Goal: Task Accomplishment & Management: Use online tool/utility

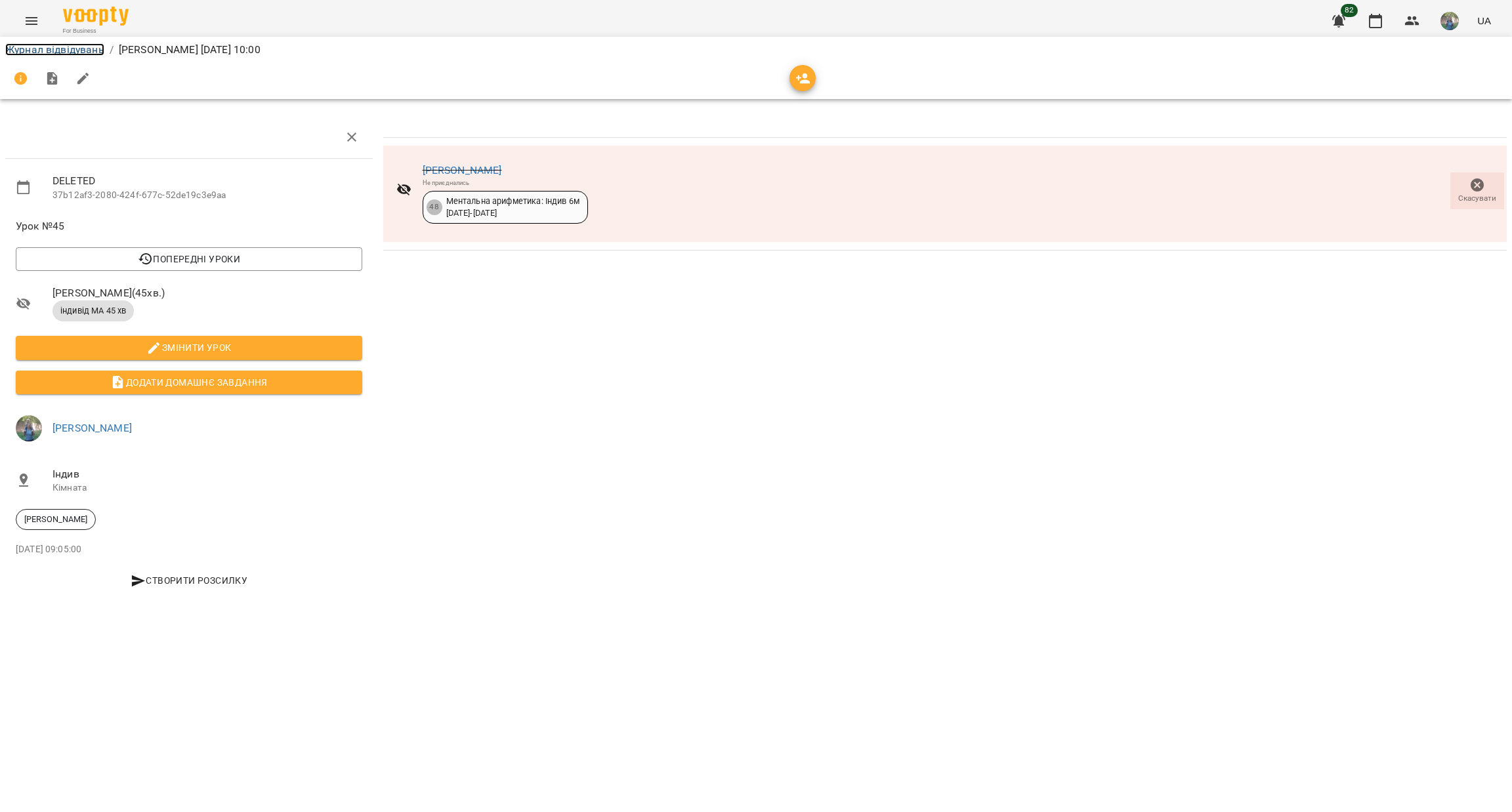
click at [35, 52] on link "Журнал відвідувань" at bounding box center [54, 49] width 99 height 13
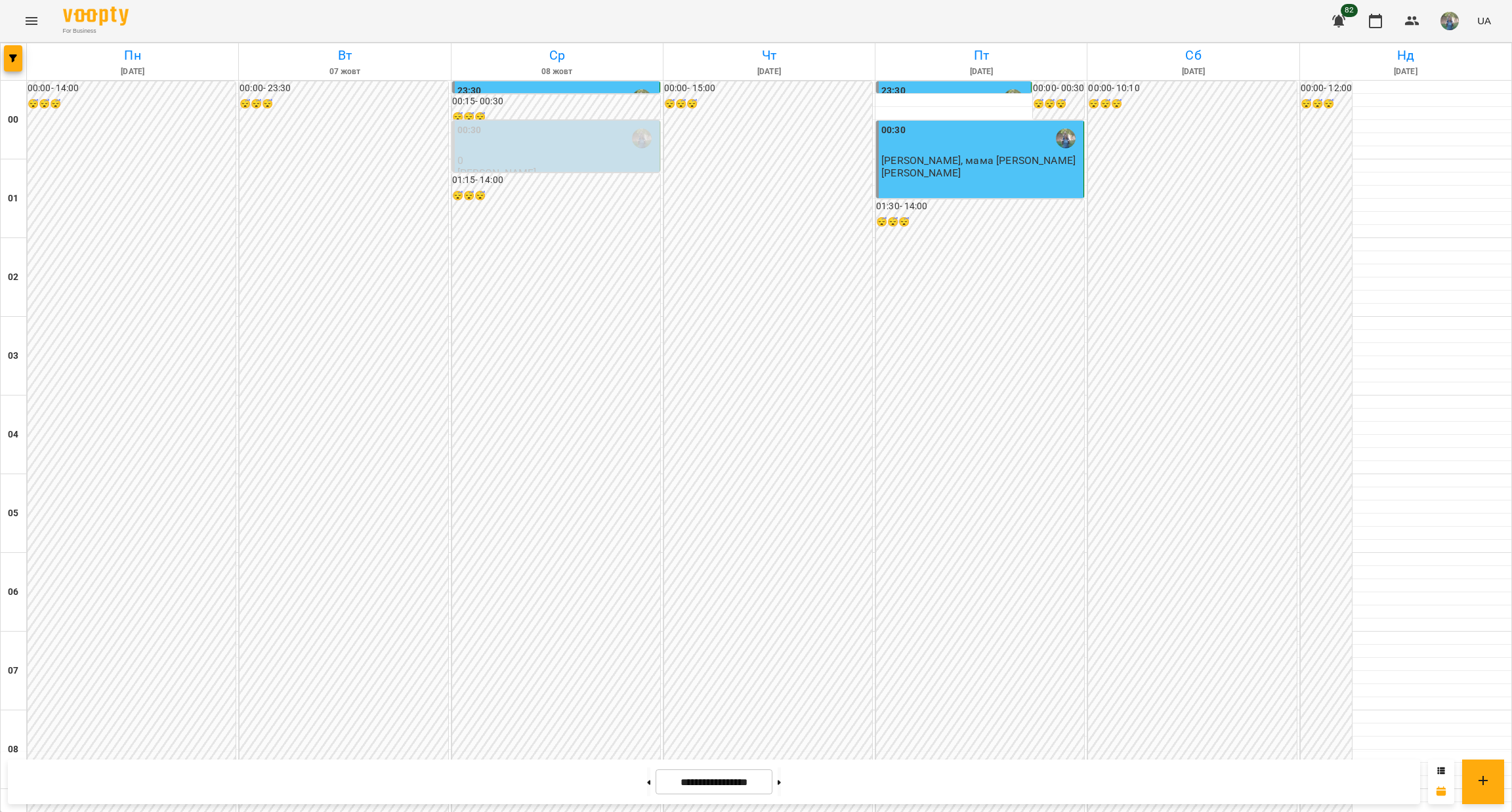
scroll to position [689, 0]
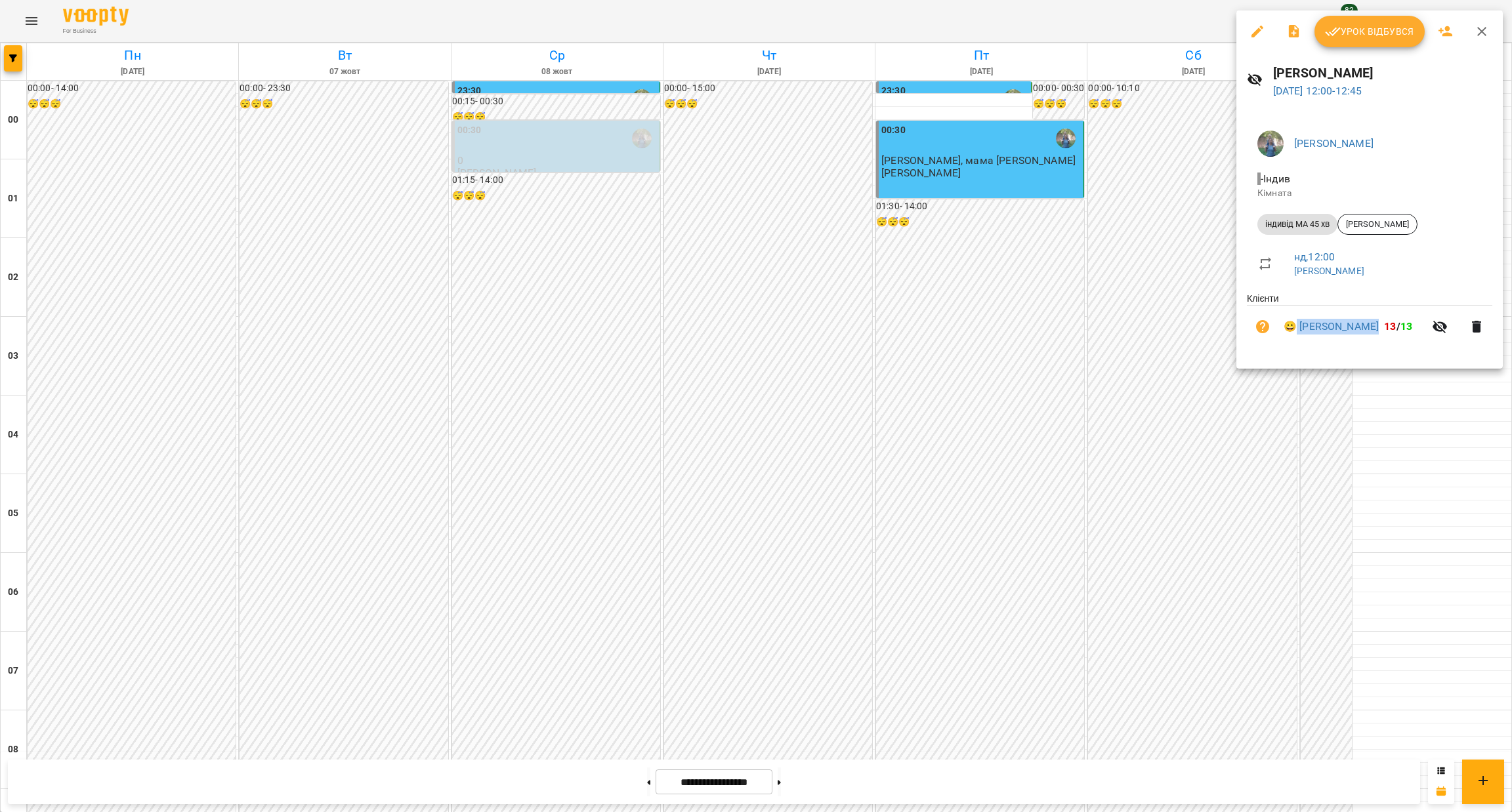
drag, startPoint x: 1298, startPoint y: 311, endPoint x: 1393, endPoint y: 330, distance: 96.9
click at [1393, 330] on li "😀 Матейчук Аделіна 13 / 13" at bounding box center [1370, 326] width 245 height 42
copy link "Матейчук Аделіна"
click at [1357, 544] on div at bounding box center [756, 406] width 1512 height 812
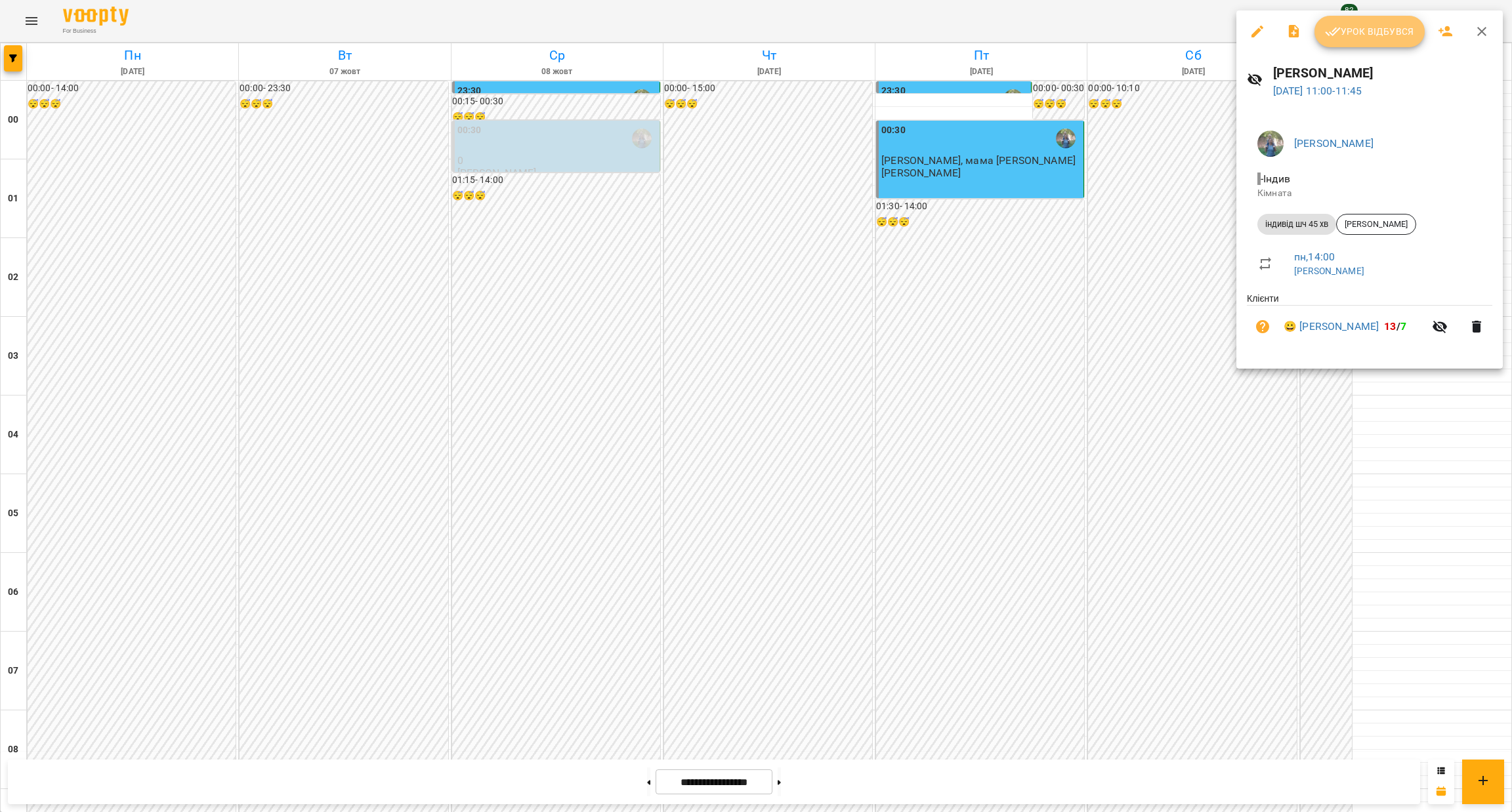
click at [1338, 39] on icon "button" at bounding box center [1333, 31] width 15 height 15
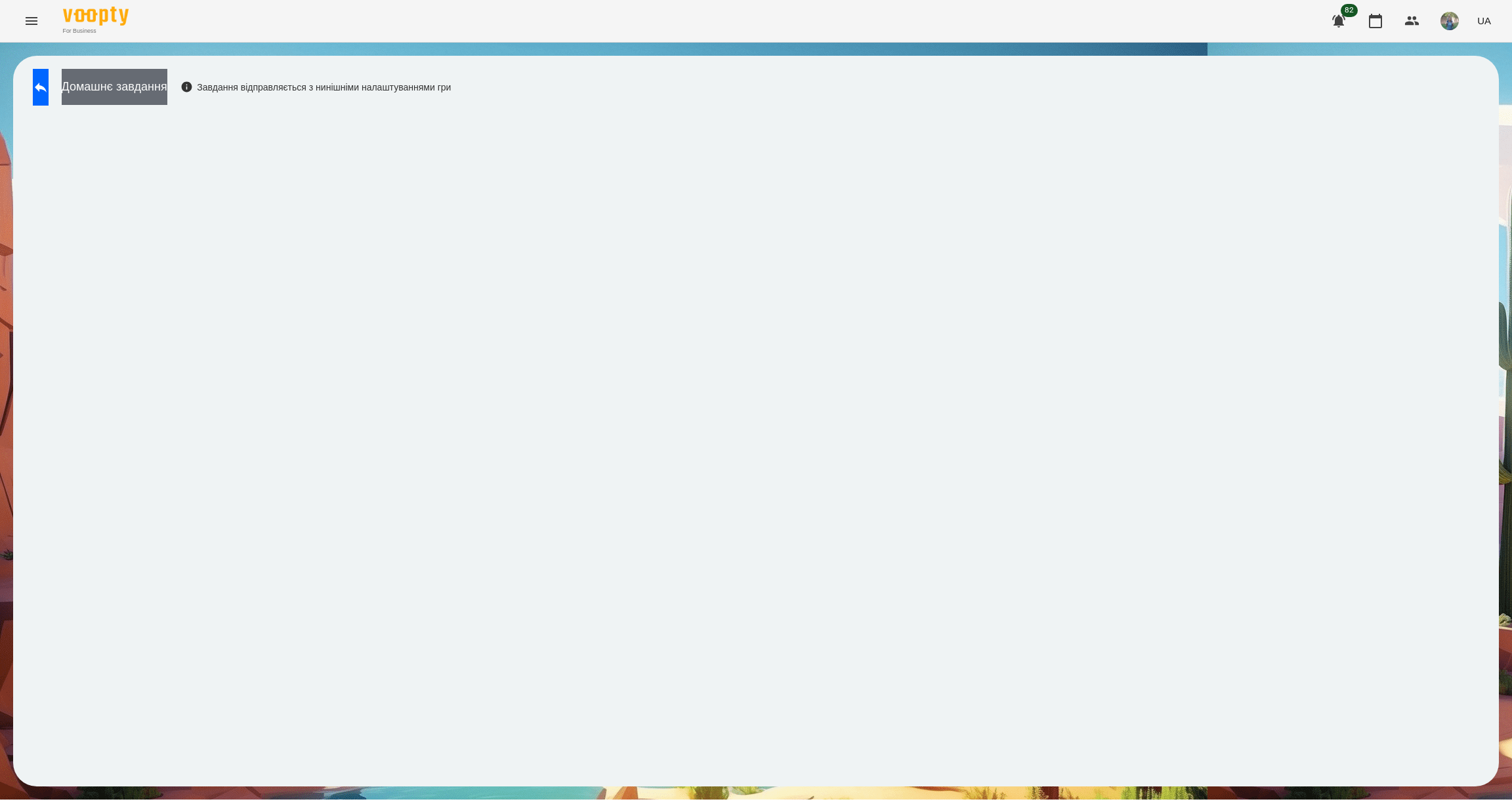
click at [112, 79] on button "Домашнє завдання" at bounding box center [114, 87] width 106 height 36
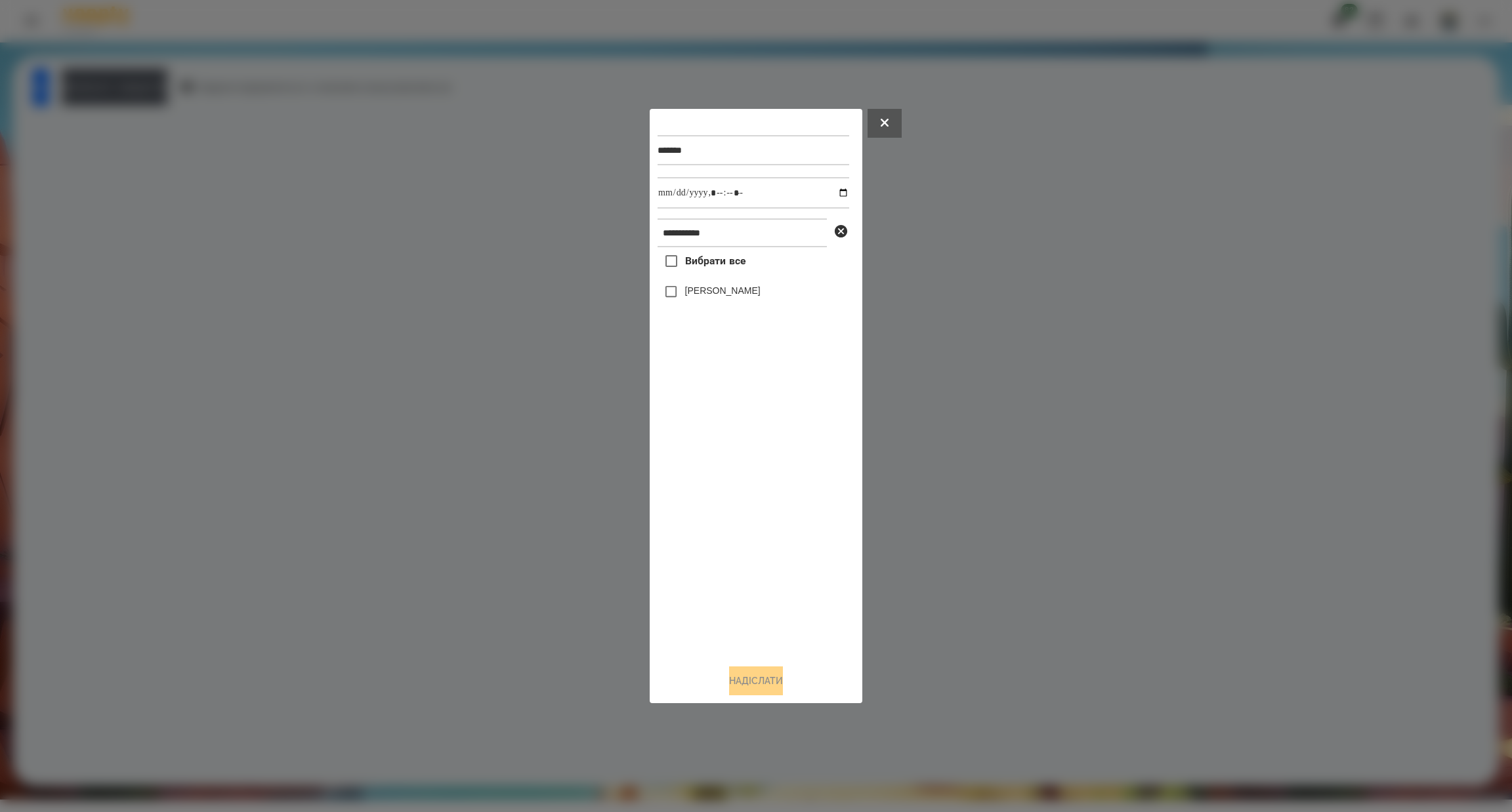
click at [716, 258] on span "Вибрати все" at bounding box center [716, 261] width 61 height 15
click at [753, 682] on button "Надіслати" at bounding box center [756, 680] width 54 height 29
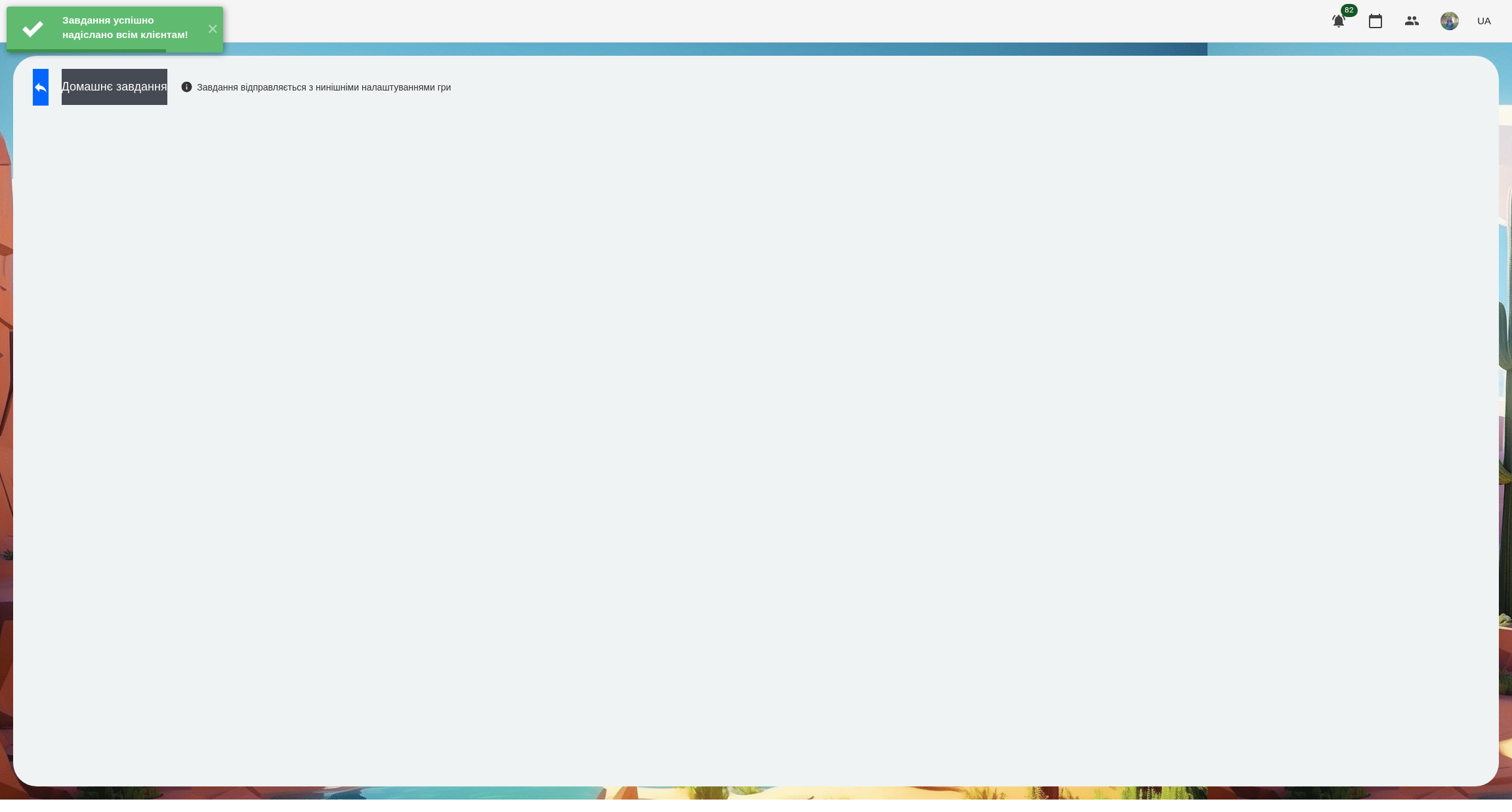
click at [165, 96] on button "Домашнє завдання" at bounding box center [114, 87] width 106 height 36
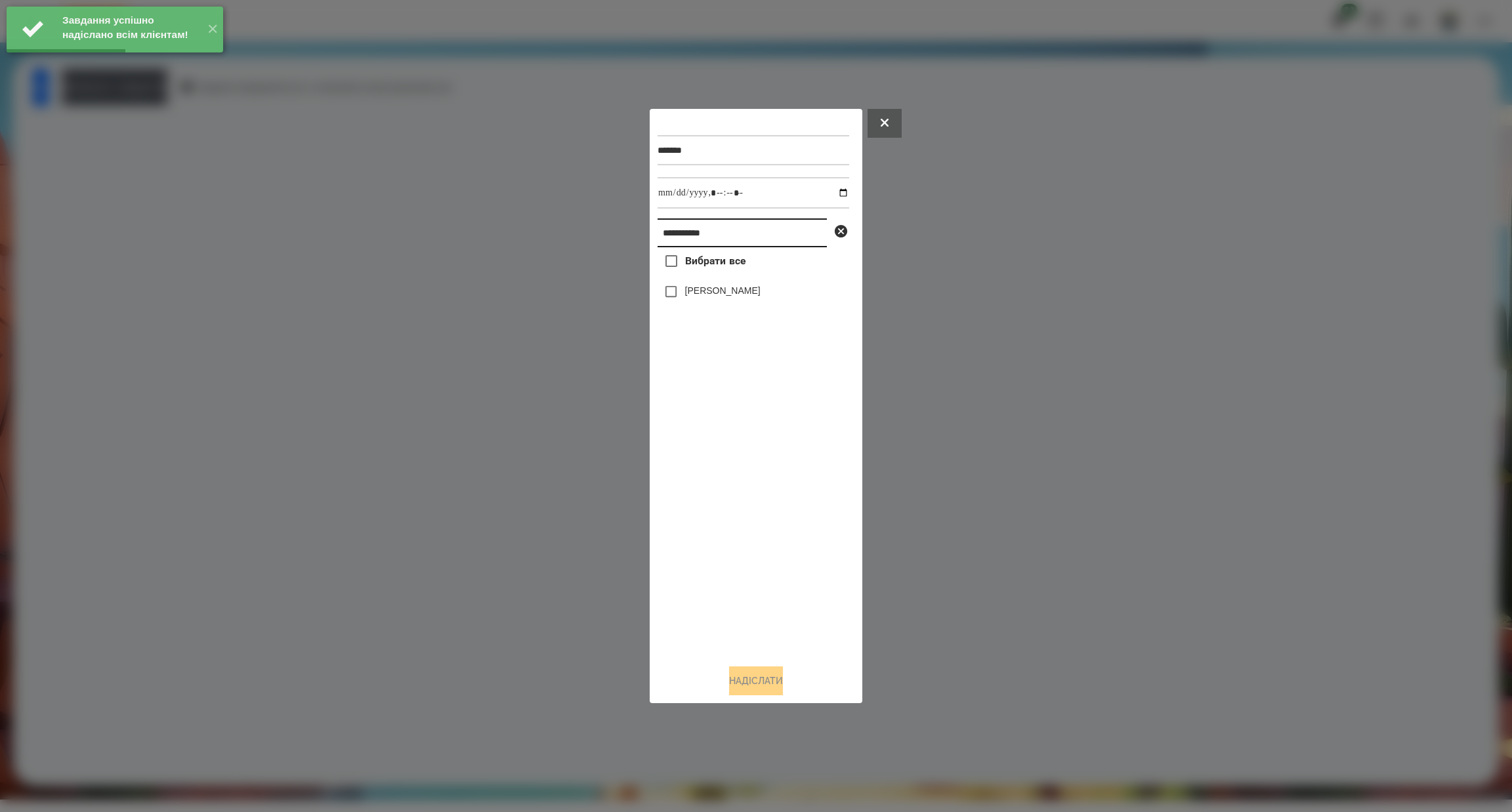
click at [738, 226] on input "**********" at bounding box center [743, 232] width 169 height 29
paste input "*"
type input "**********"
click at [742, 680] on button "Надіслати" at bounding box center [756, 680] width 54 height 29
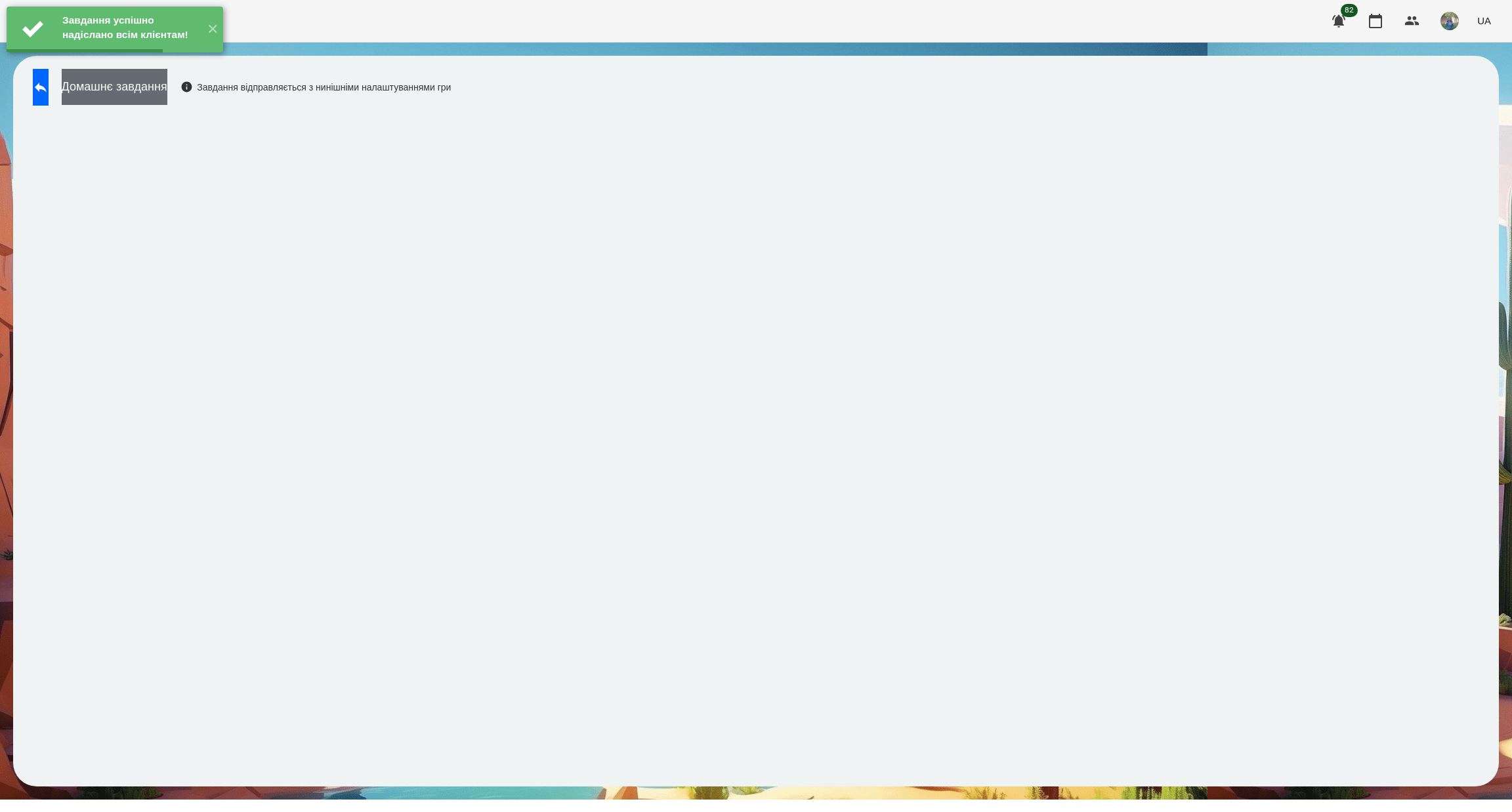
click at [167, 92] on button "Домашнє завдання" at bounding box center [114, 87] width 106 height 36
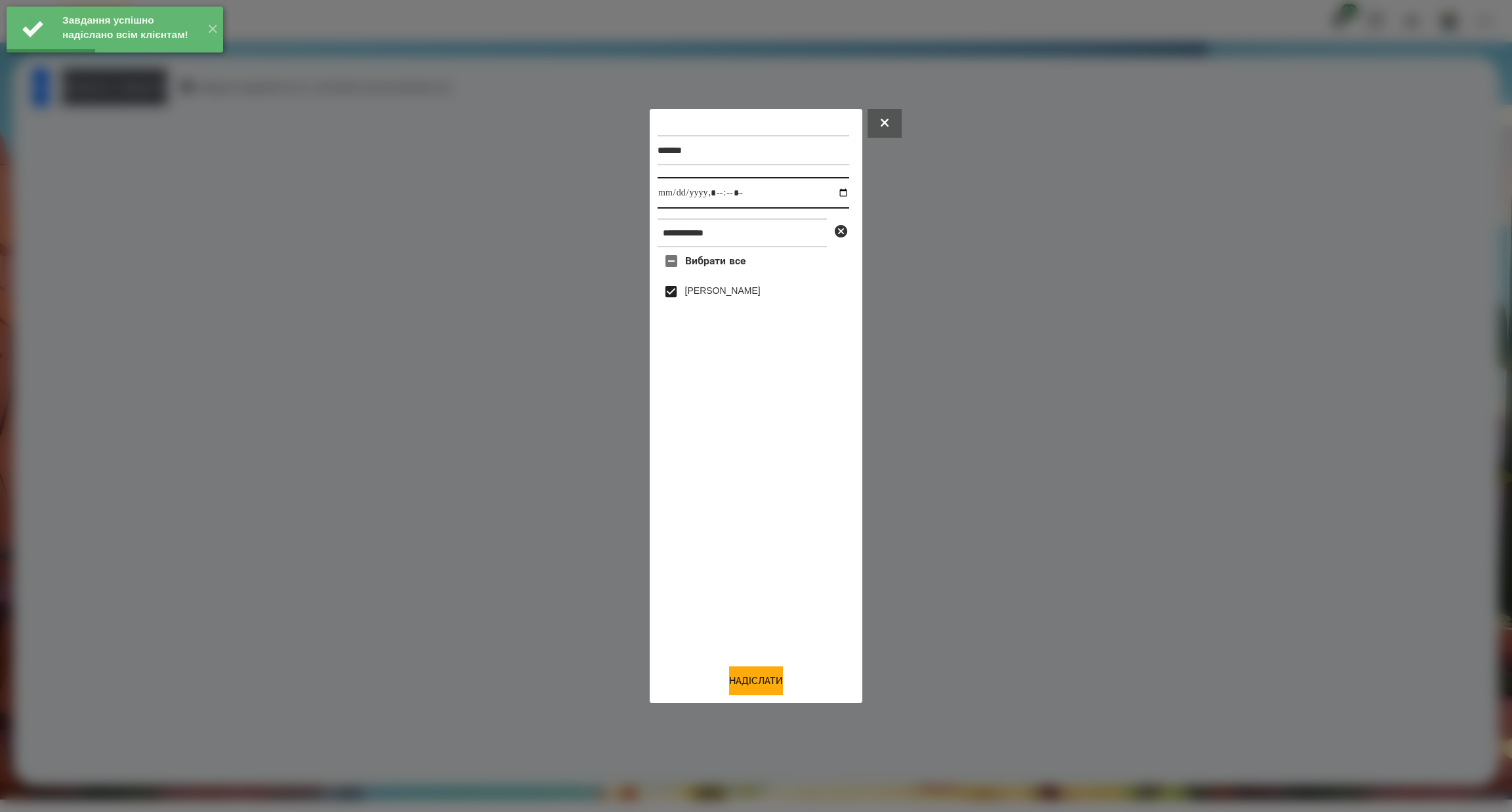
click at [833, 192] on input "datetime-local" at bounding box center [753, 193] width 192 height 32
type input "**********"
click at [730, 685] on button "Надіслати" at bounding box center [756, 680] width 54 height 29
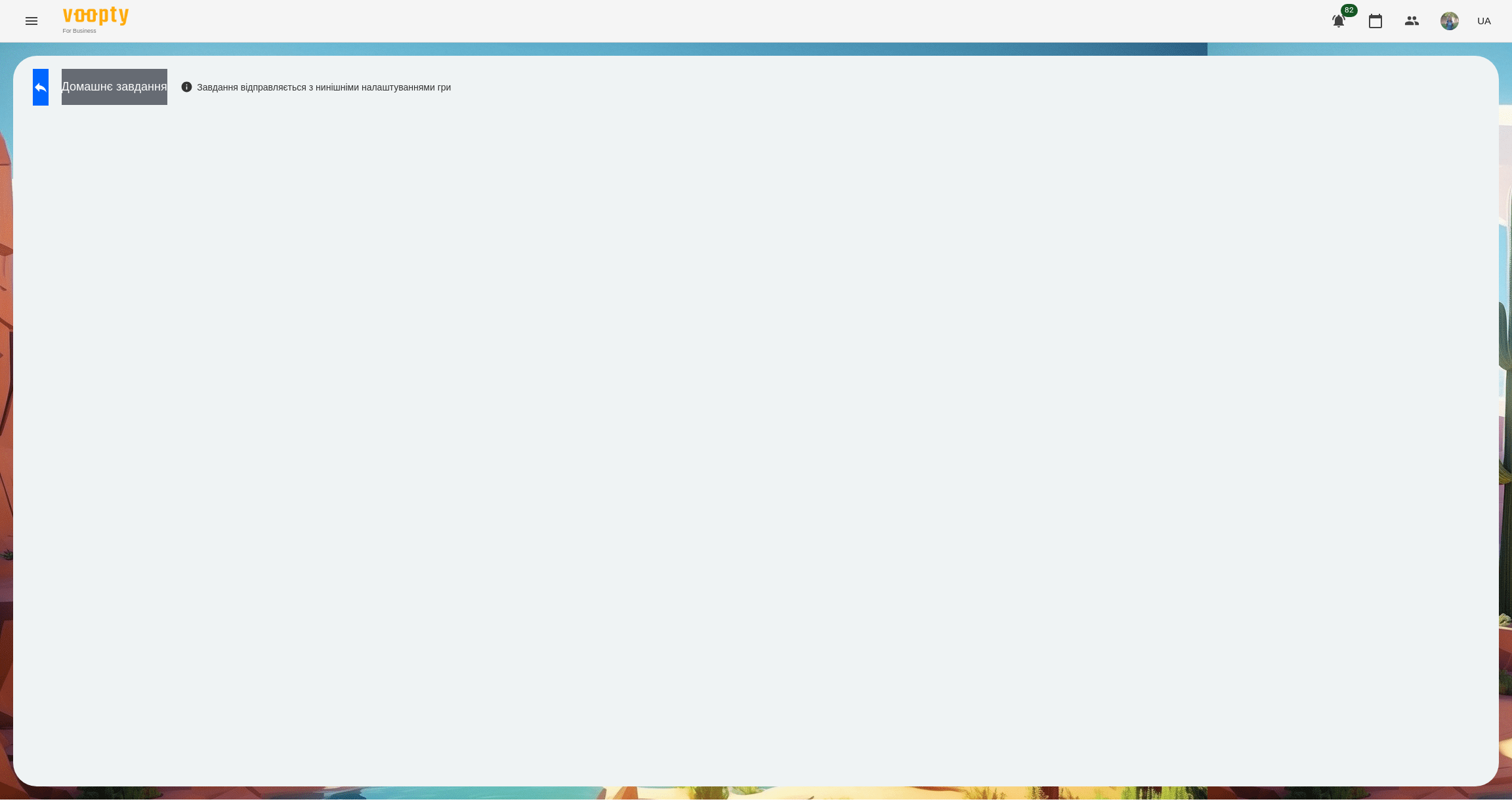
click at [167, 99] on button "Домашнє завдання" at bounding box center [114, 87] width 106 height 36
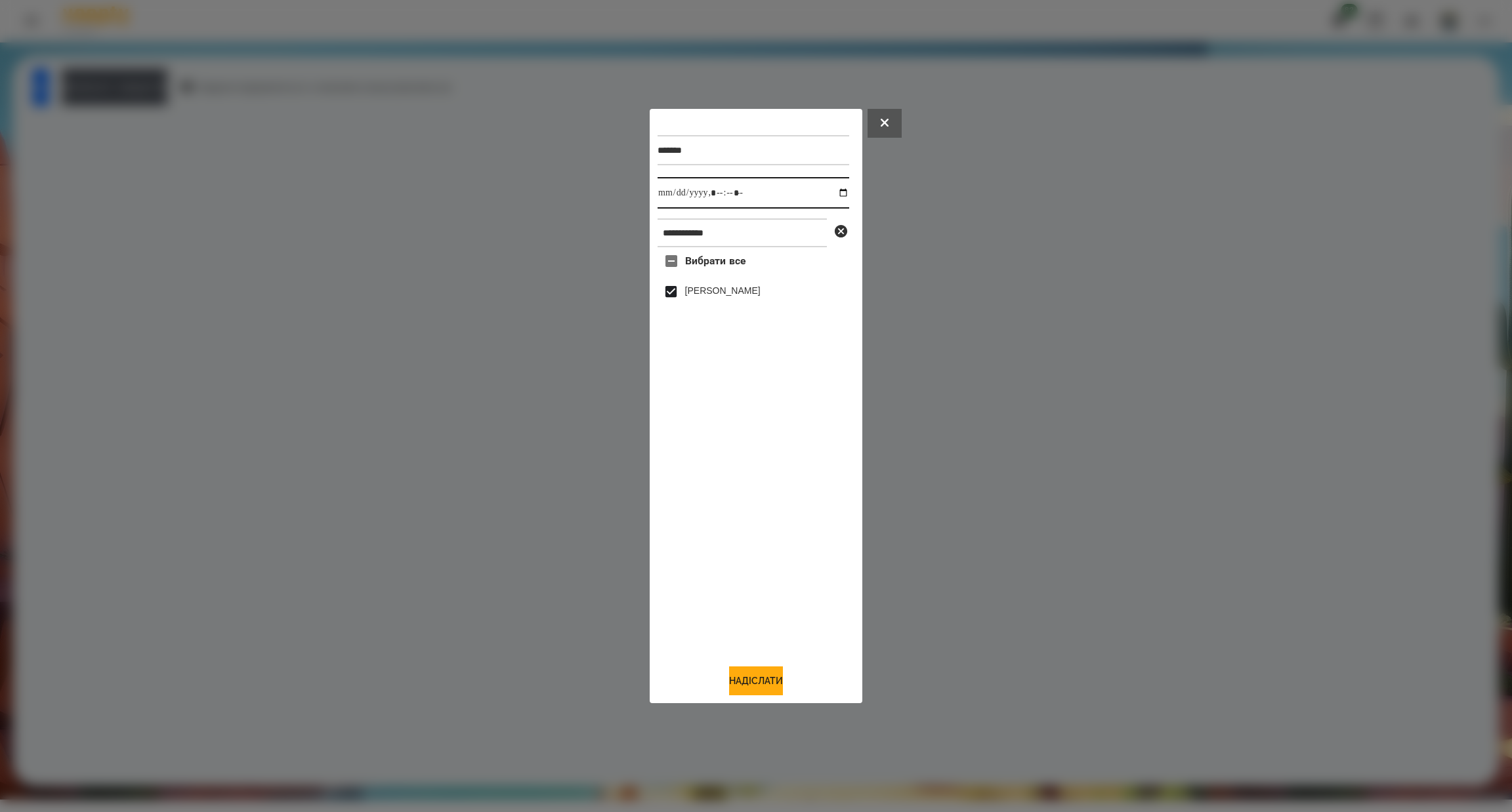
click at [836, 195] on input "datetime-local" at bounding box center [753, 193] width 192 height 32
type input "**********"
click at [771, 686] on button "Надіслати" at bounding box center [756, 680] width 54 height 29
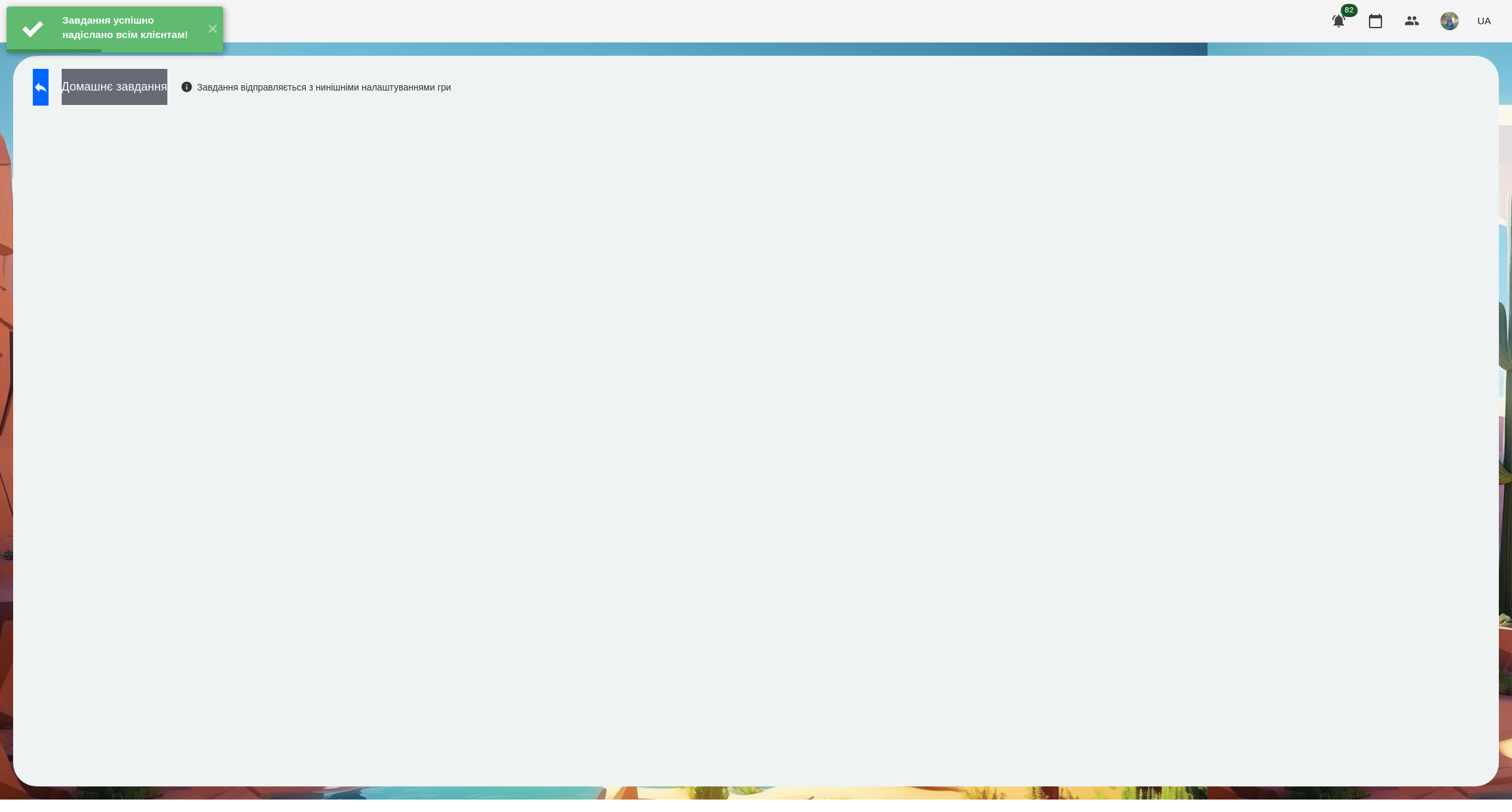
click at [167, 92] on button "Домашнє завдання" at bounding box center [114, 87] width 106 height 36
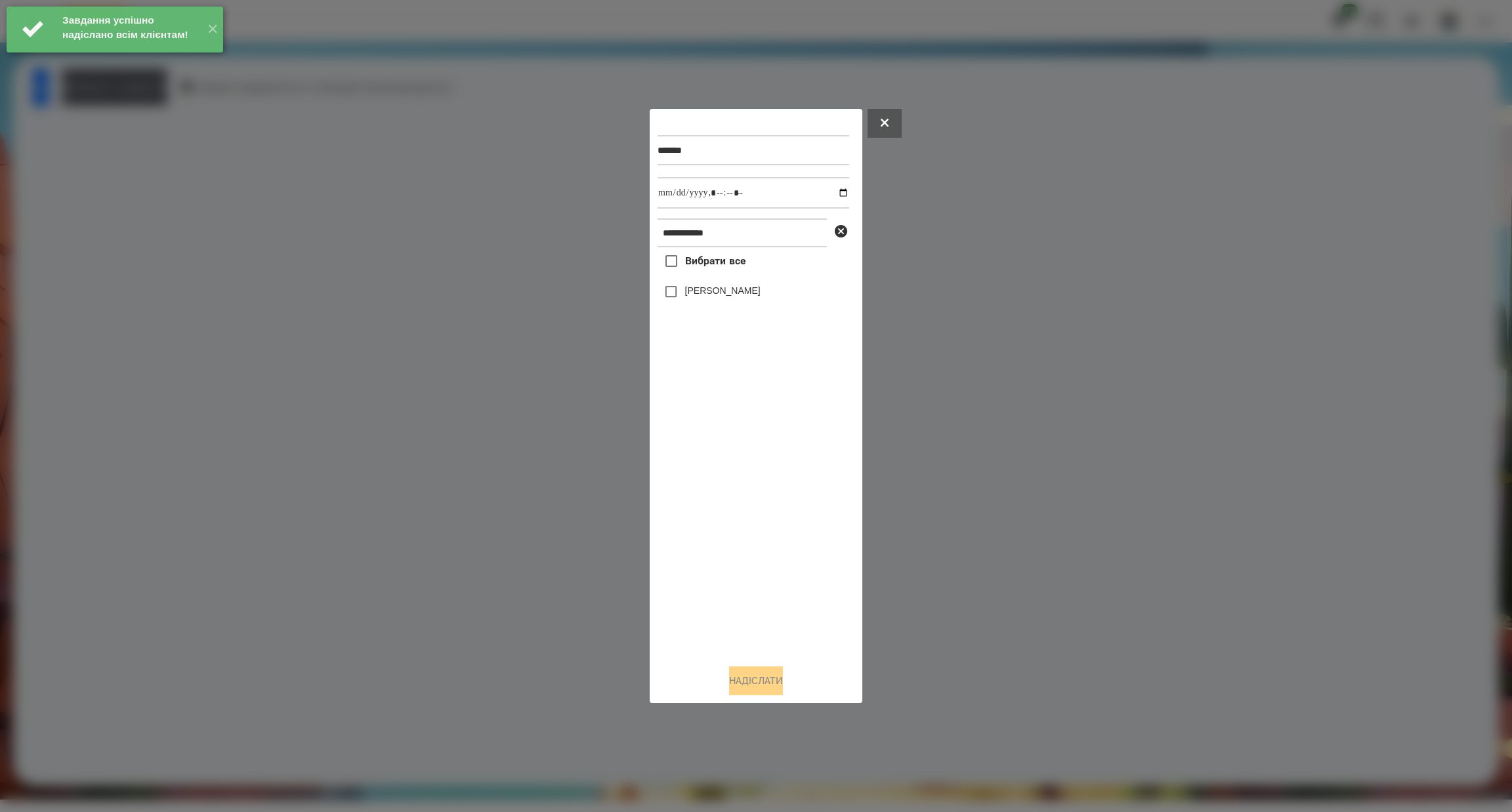
click at [687, 255] on span "Вибрати все" at bounding box center [716, 261] width 61 height 15
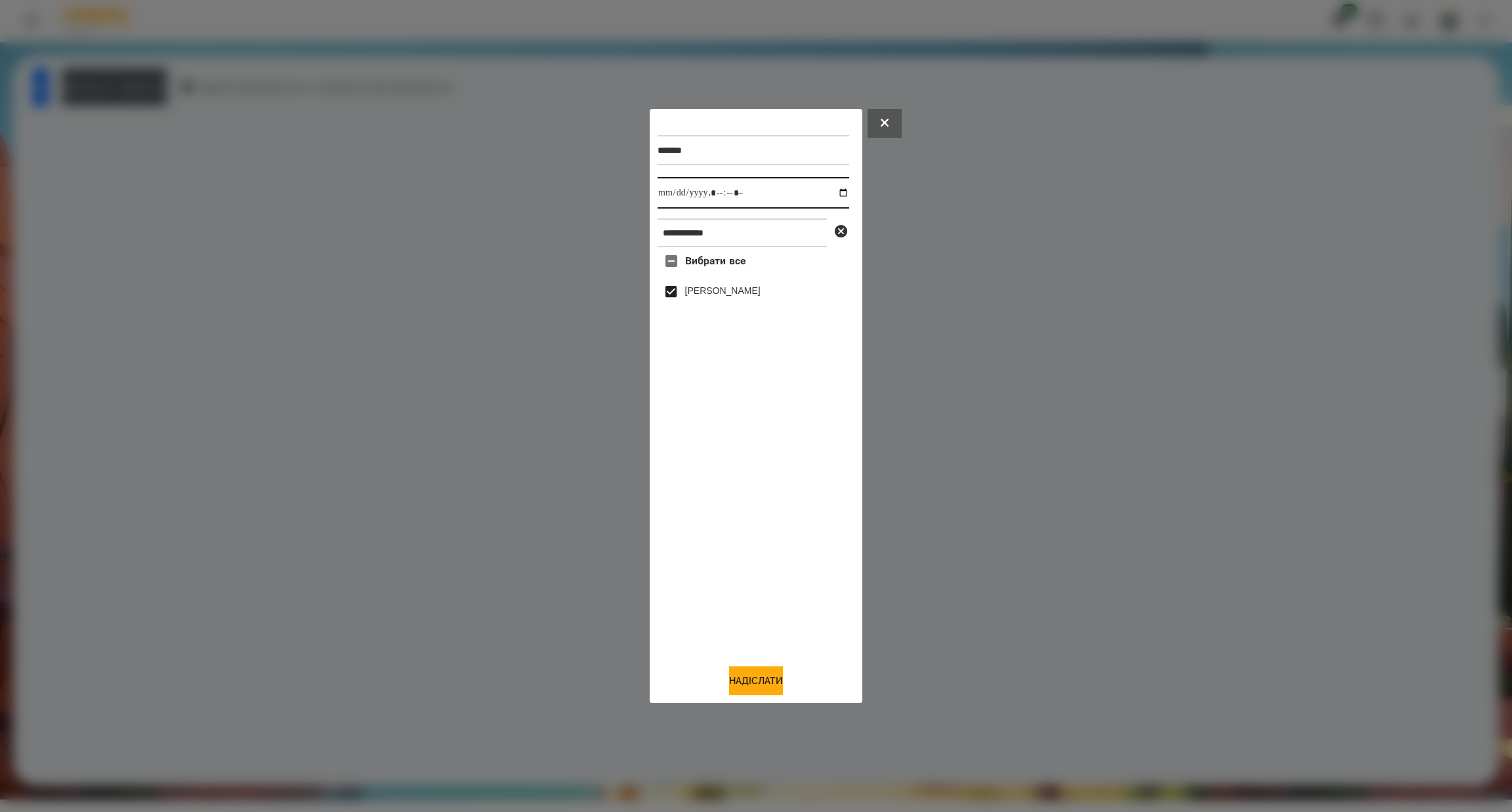
drag, startPoint x: 835, startPoint y: 193, endPoint x: 824, endPoint y: 198, distance: 12.1
click at [834, 193] on input "datetime-local" at bounding box center [753, 193] width 192 height 32
type input "**********"
click at [729, 681] on button "Надіслати" at bounding box center [756, 680] width 54 height 29
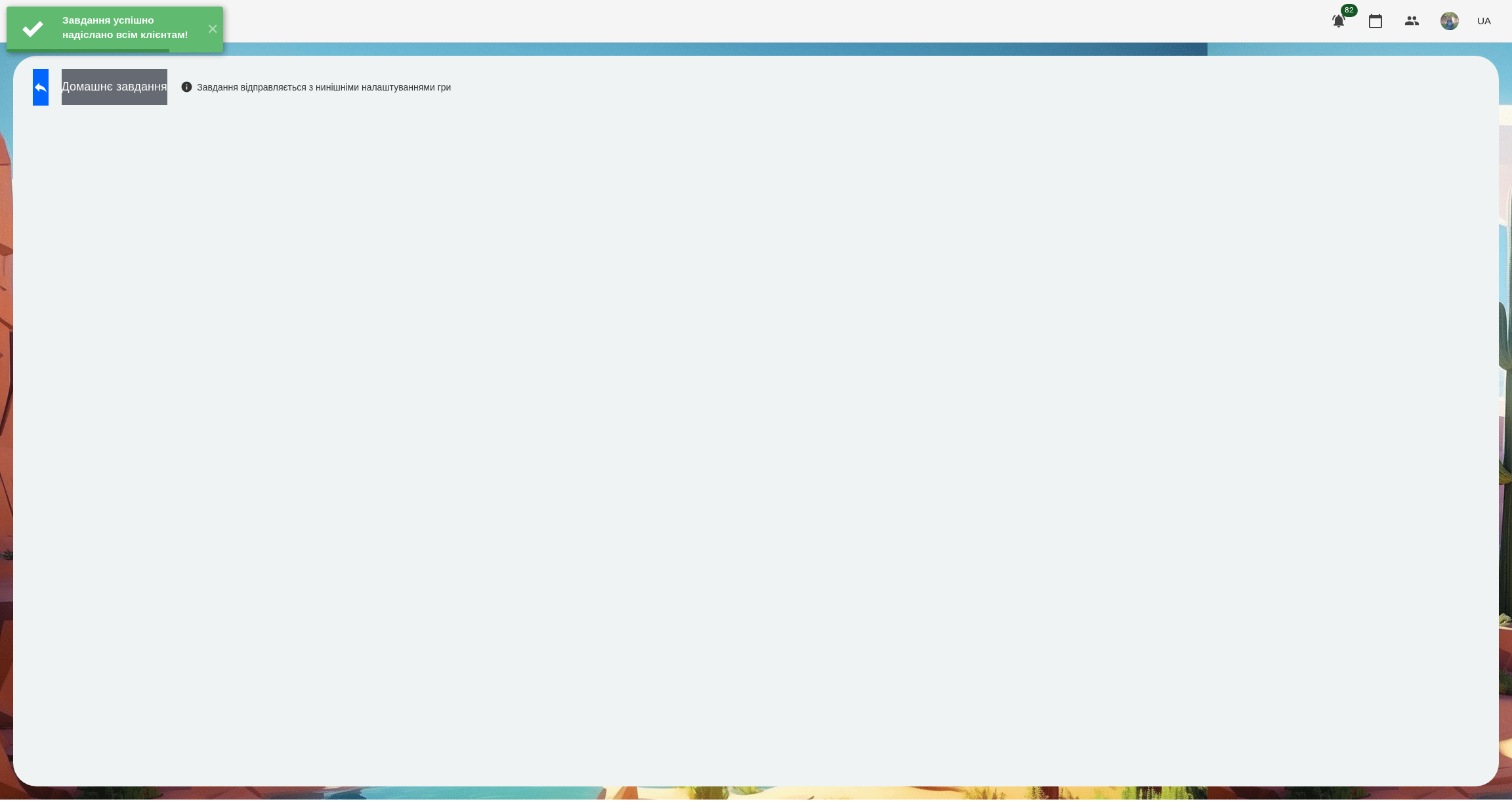
drag, startPoint x: 169, startPoint y: 107, endPoint x: 174, endPoint y: 102, distance: 7.1
click at [168, 106] on div "Домашнє завдання Завдання відправляється з нинішніми налаштуваннями гри" at bounding box center [239, 91] width 425 height 43
click at [148, 59] on div "Завдання успішно надіслано всім клієнтам! ✕" at bounding box center [115, 30] width 230 height 59
click at [146, 86] on button "Домашнє завдання" at bounding box center [114, 87] width 106 height 36
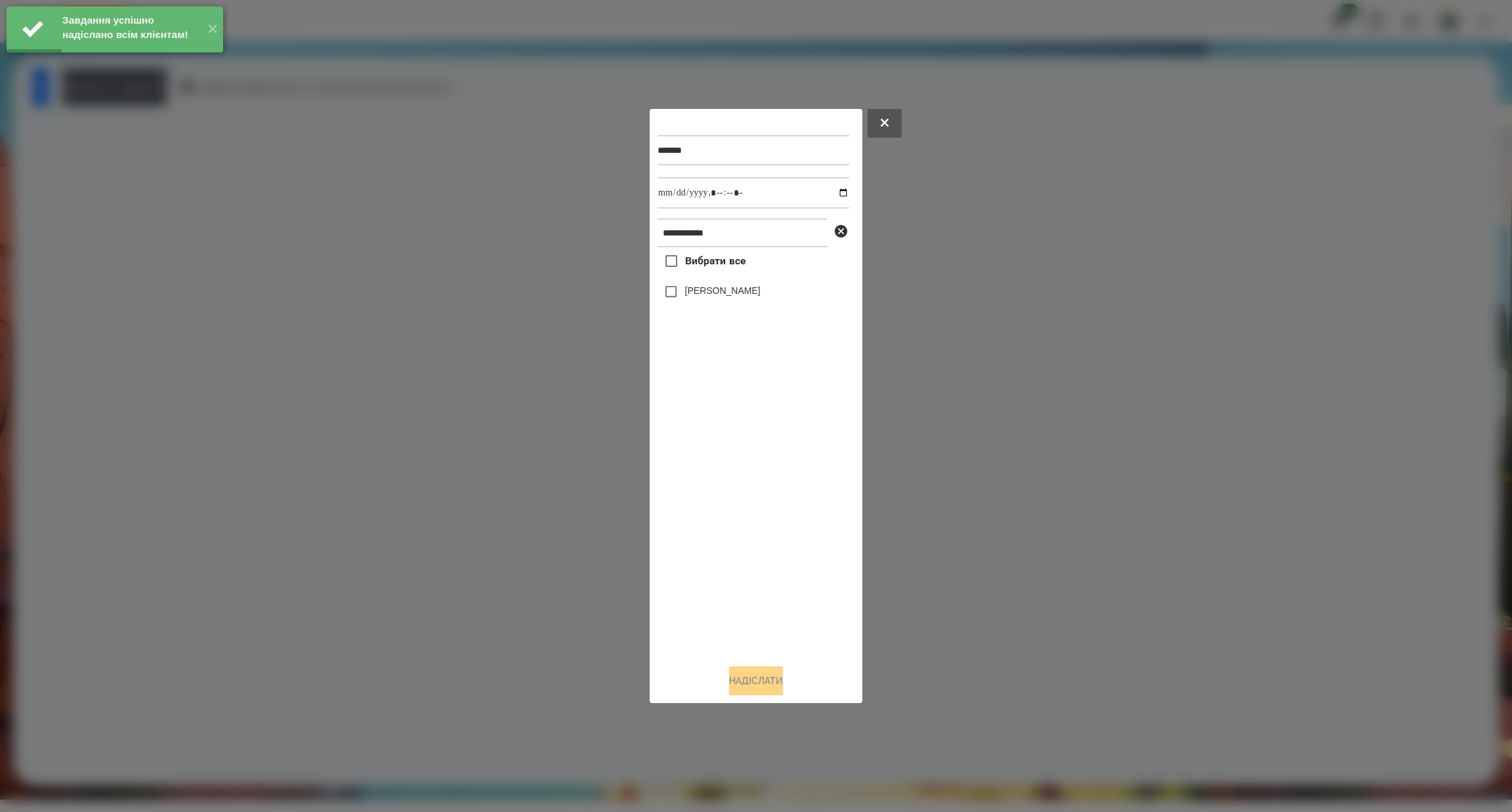
click at [698, 261] on span "Вибрати все" at bounding box center [716, 261] width 61 height 15
click at [830, 189] on input "datetime-local" at bounding box center [753, 193] width 192 height 32
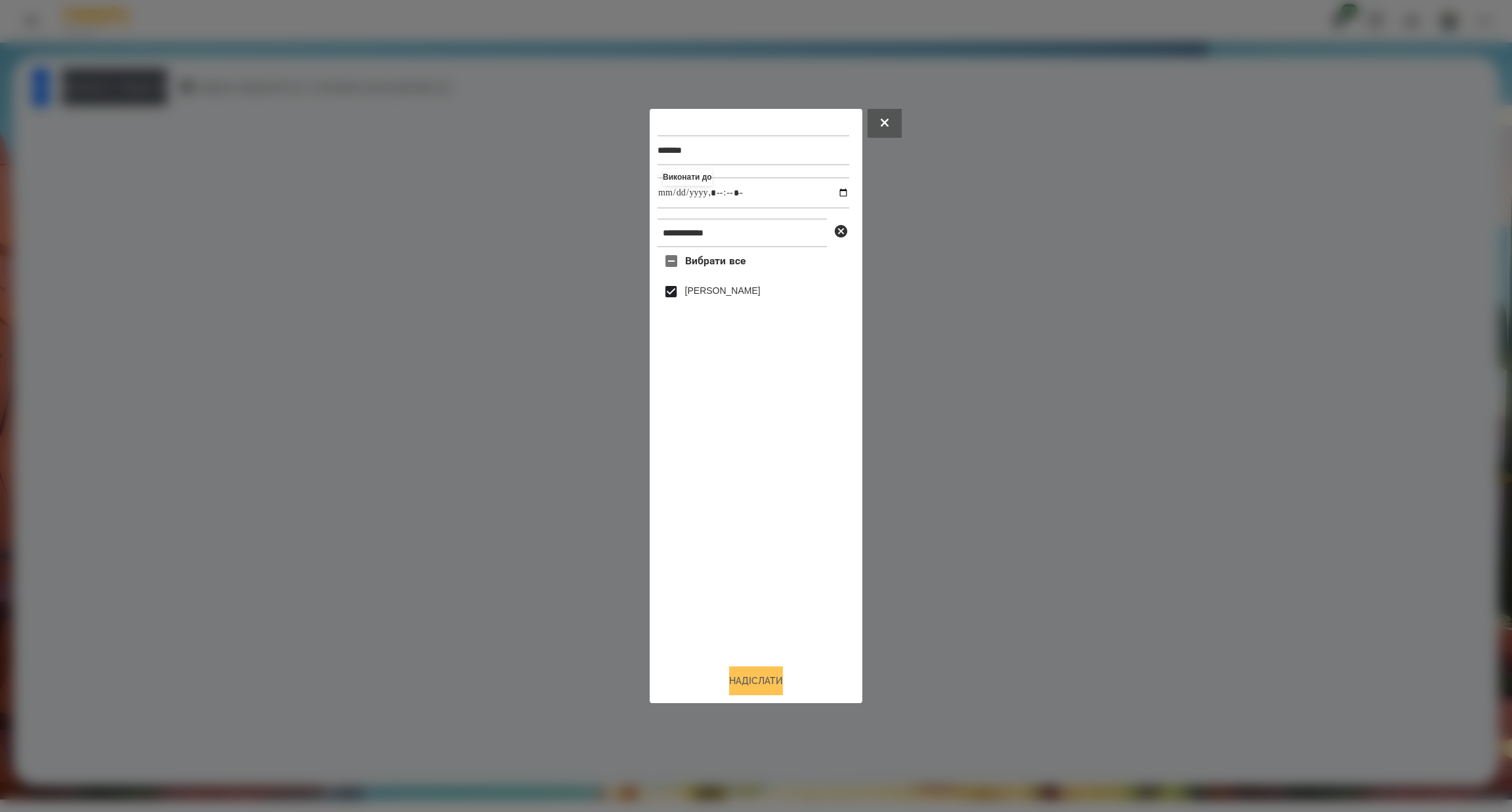
type input "**********"
click at [737, 678] on button "Надіслати" at bounding box center [756, 680] width 54 height 29
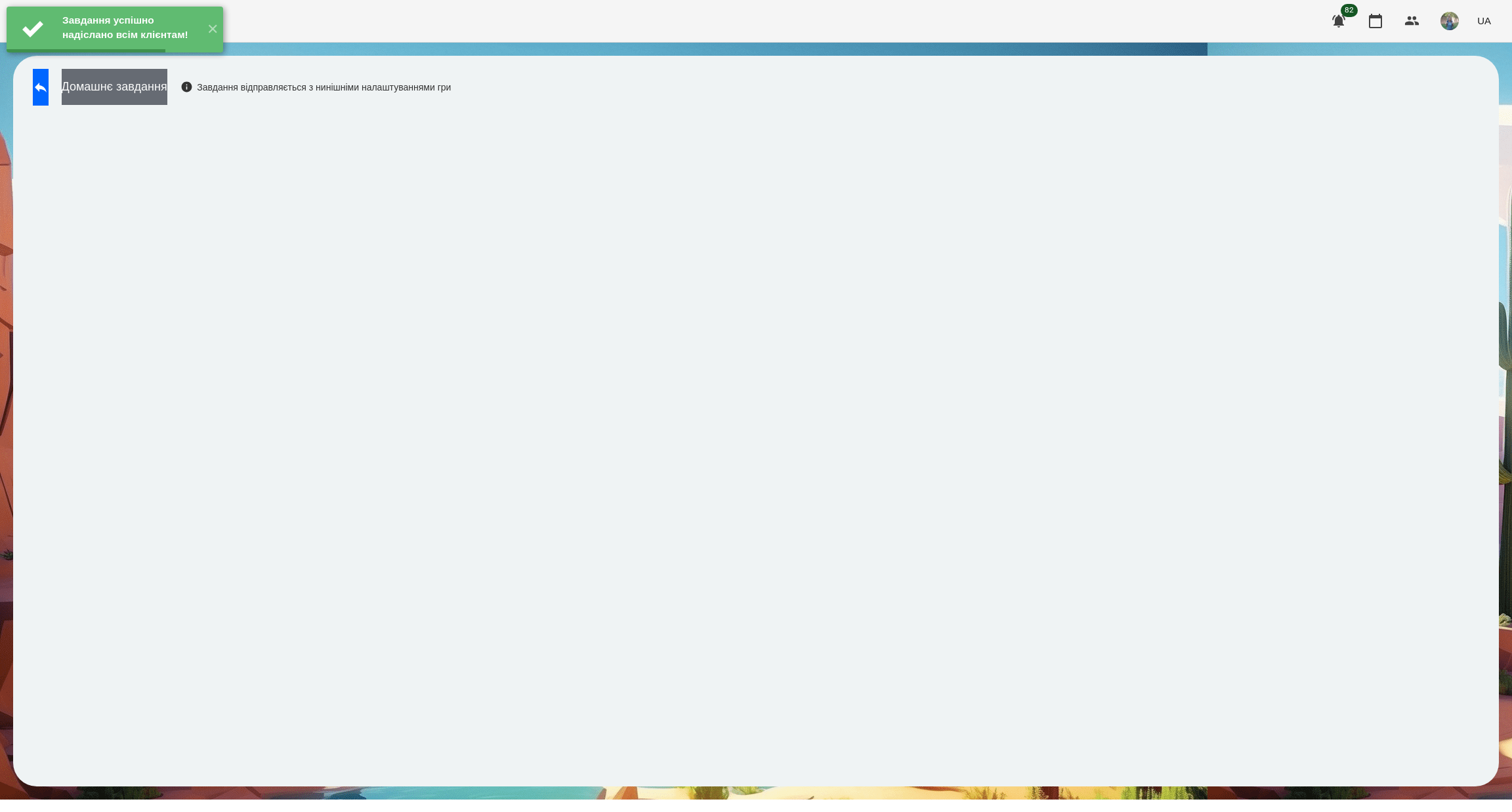
click at [110, 90] on button "Домашнє завдання" at bounding box center [114, 87] width 106 height 36
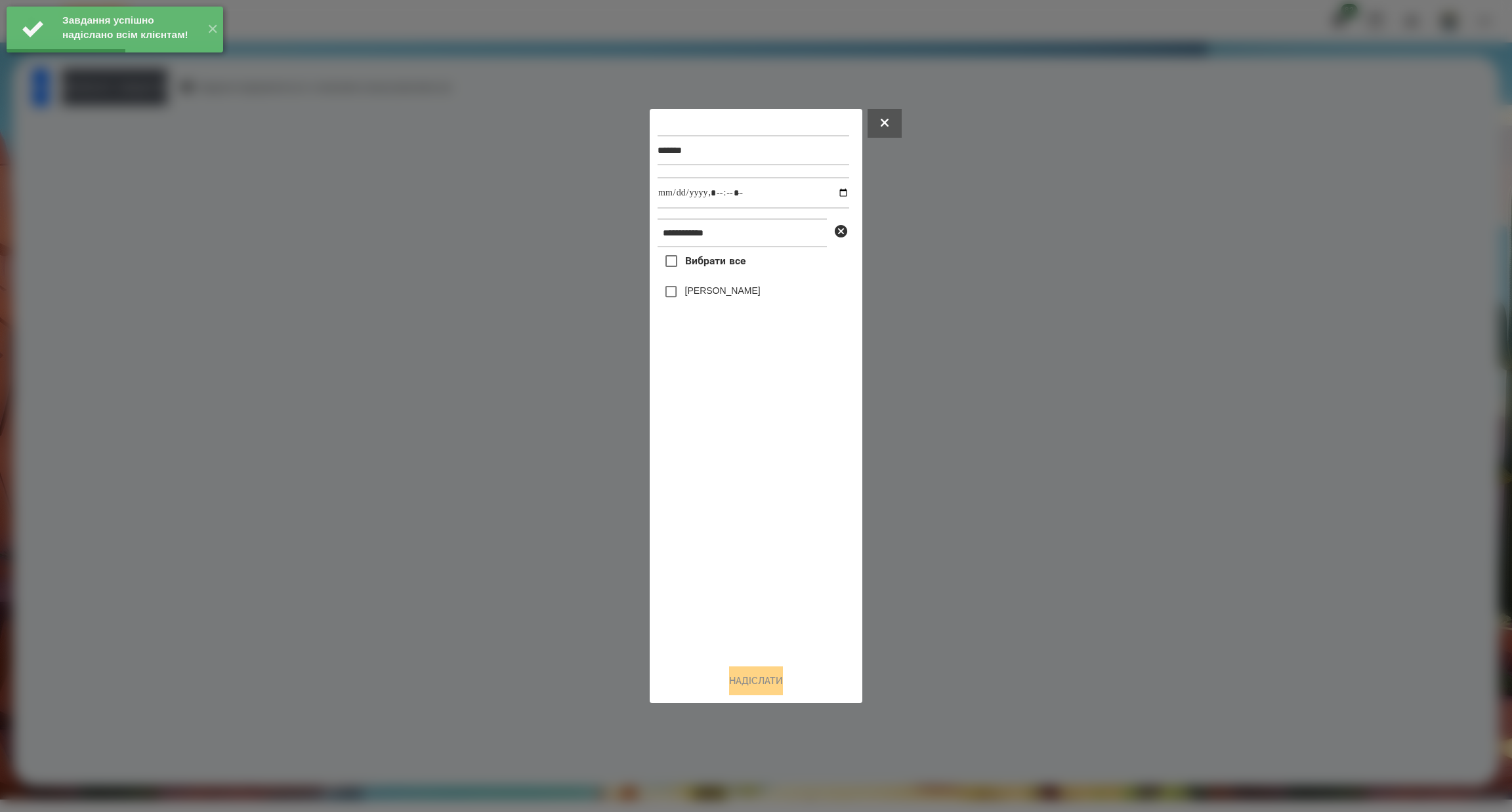
click at [718, 262] on span "Вибрати все" at bounding box center [716, 261] width 61 height 15
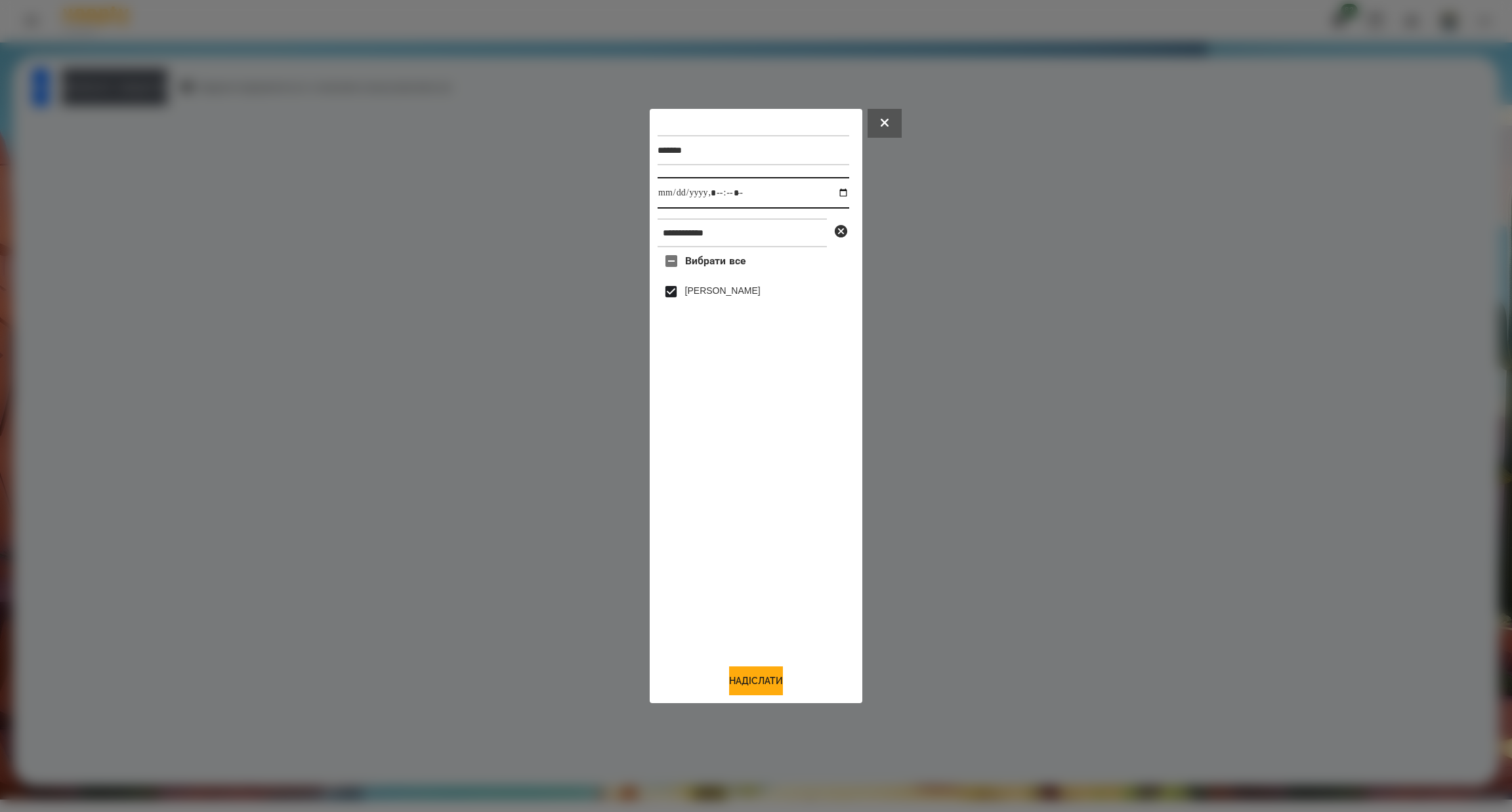
click at [830, 193] on input "datetime-local" at bounding box center [753, 193] width 192 height 32
type input "**********"
drag, startPoint x: 757, startPoint y: 686, endPoint x: 757, endPoint y: 678, distance: 8.0
click at [757, 687] on button "Надіслати" at bounding box center [756, 680] width 54 height 29
